Goal: Find contact information: Obtain details needed to contact an individual or organization

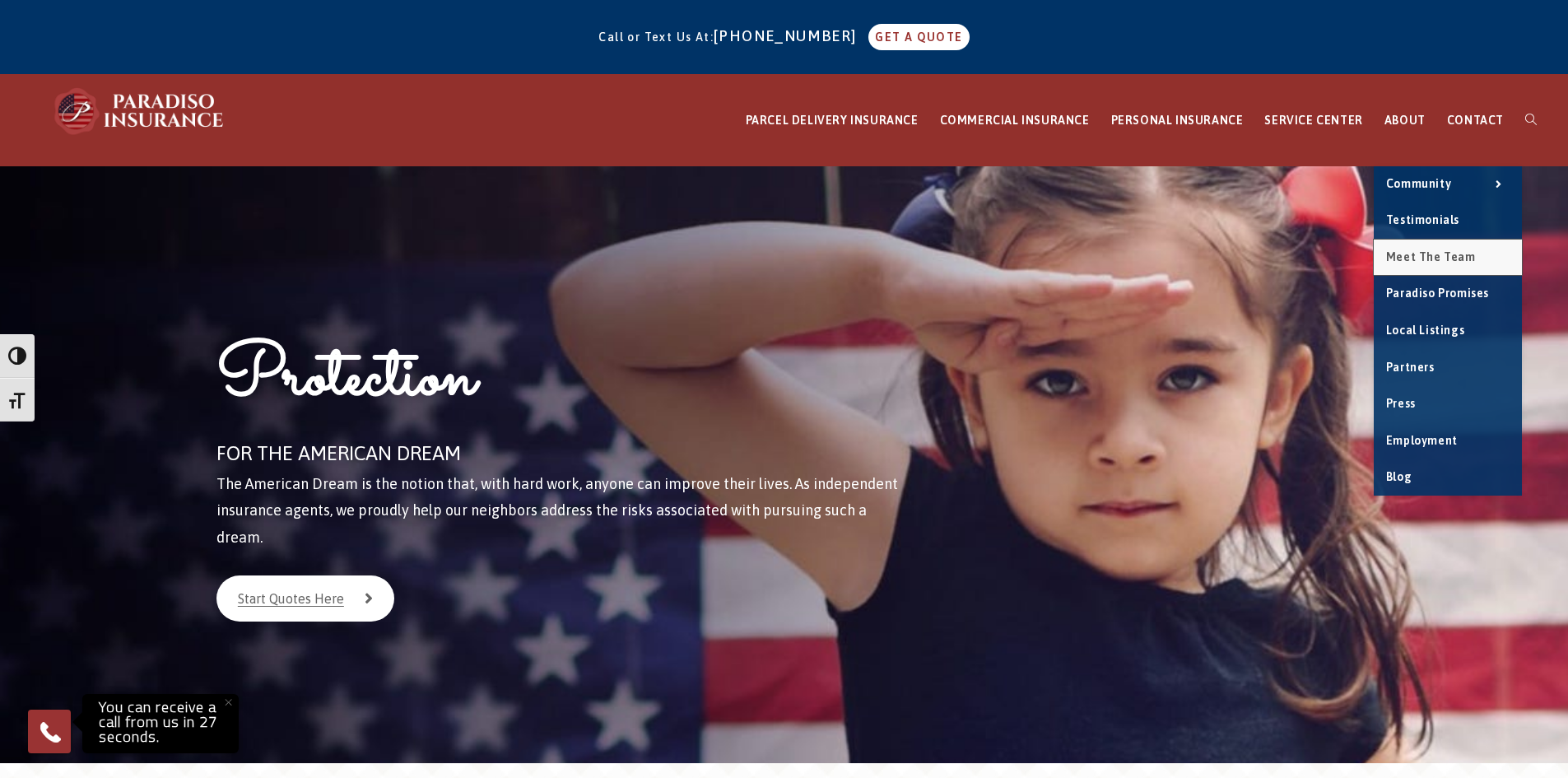
click at [1425, 253] on span "Meet the Team" at bounding box center [1431, 257] width 89 height 13
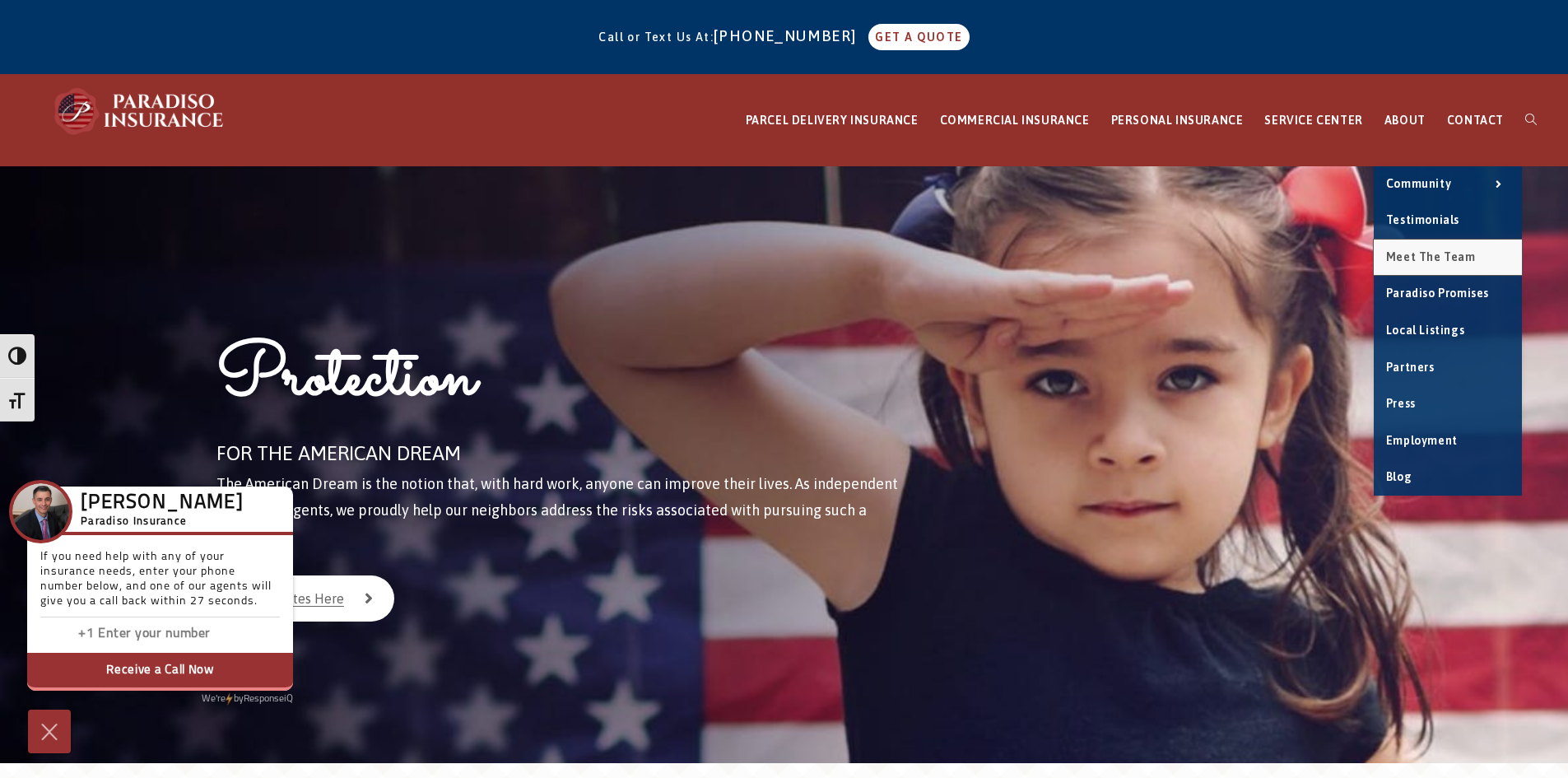
drag, startPoint x: 1418, startPoint y: 246, endPoint x: 1388, endPoint y: 253, distance: 30.8
click at [1417, 247] on link "Meet the Team" at bounding box center [1448, 257] width 148 height 36
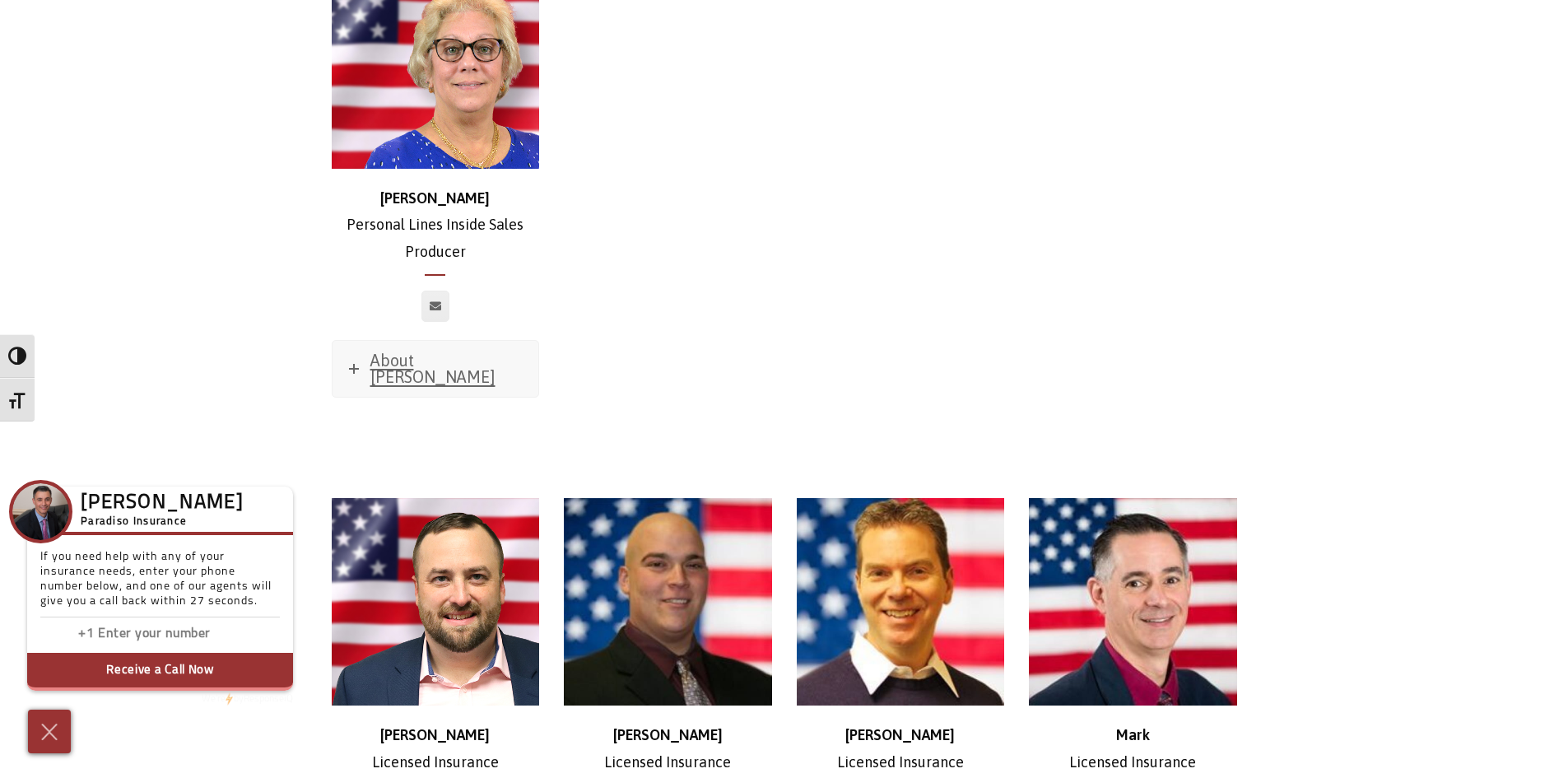
scroll to position [7328, 0]
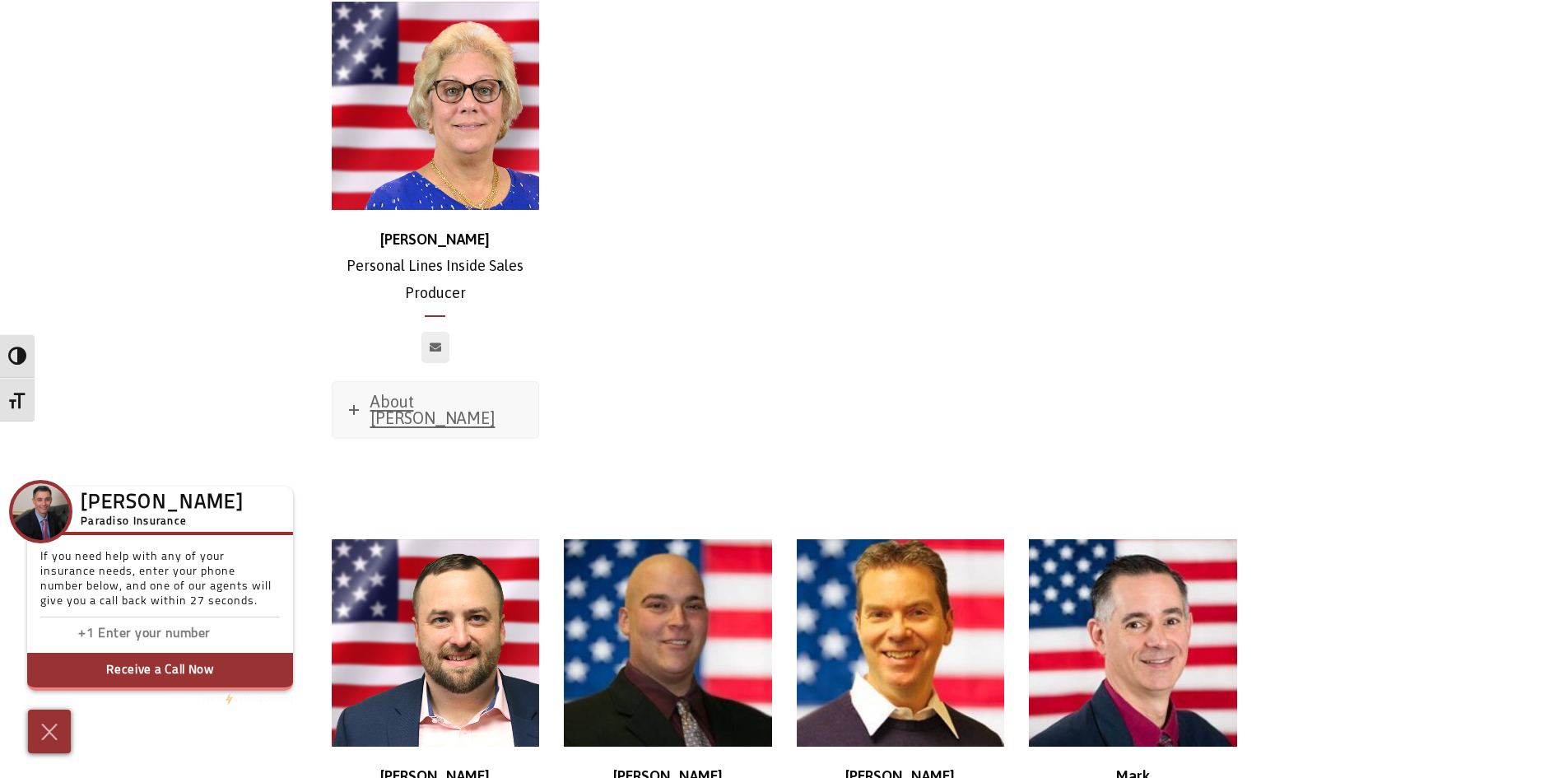
scroll to position [7246, 0]
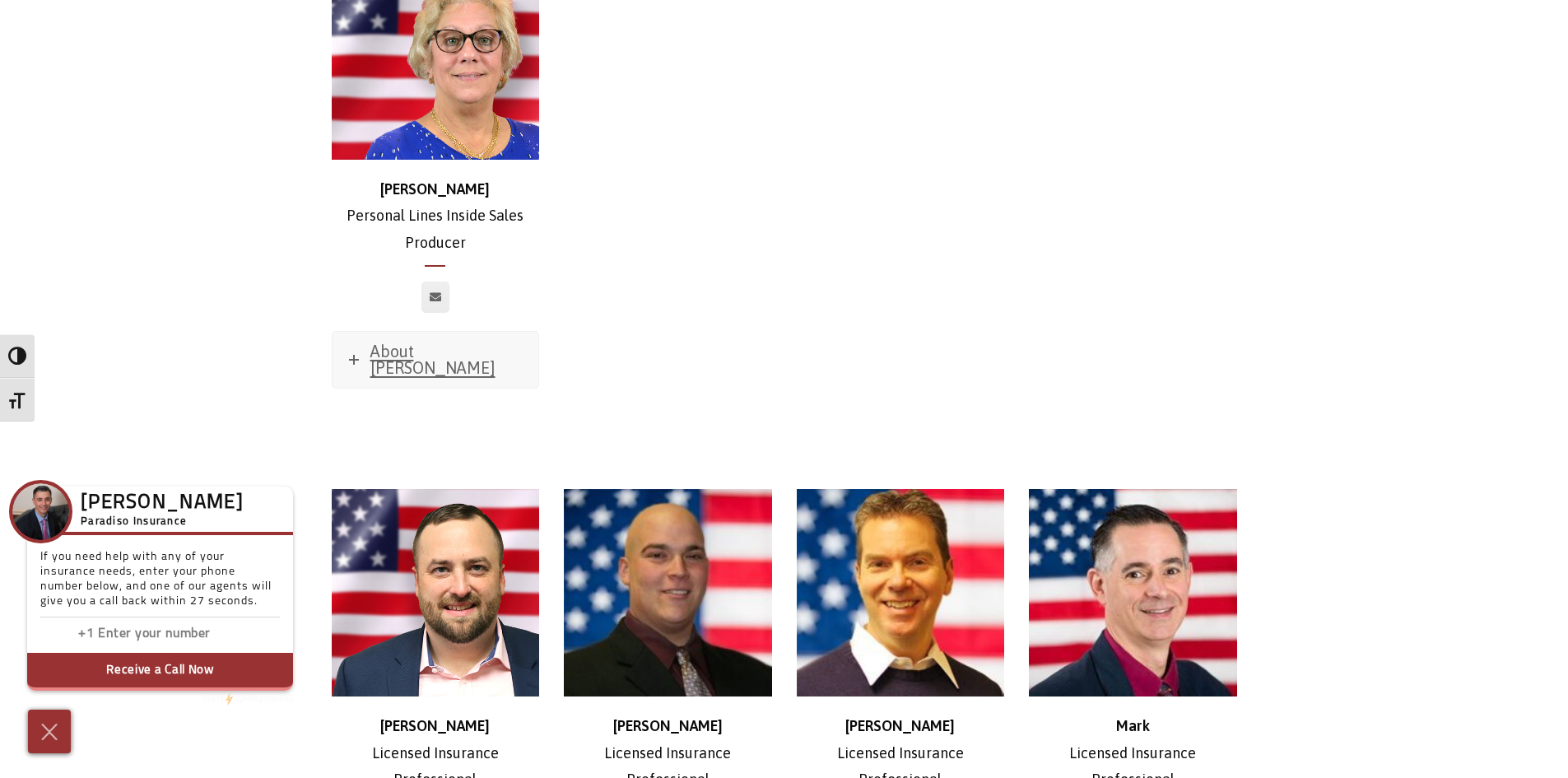
scroll to position [7246, 0]
